Goal: Task Accomplishment & Management: Manage account settings

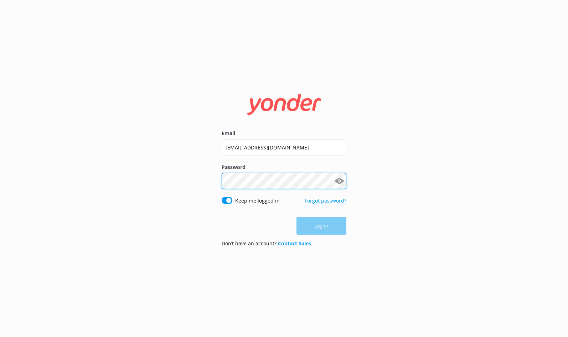
click at [322, 226] on button "Log in" at bounding box center [322, 226] width 50 height 18
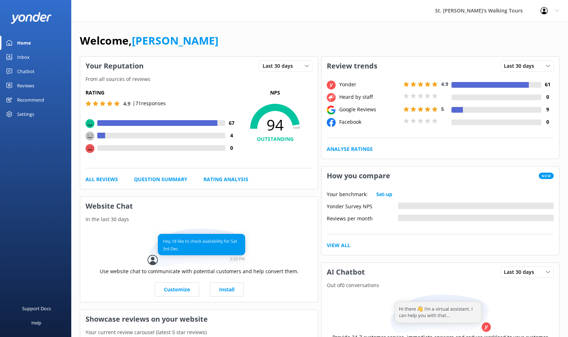
click at [26, 85] on div "Reviews" at bounding box center [25, 85] width 17 height 14
